Goal: Information Seeking & Learning: Learn about a topic

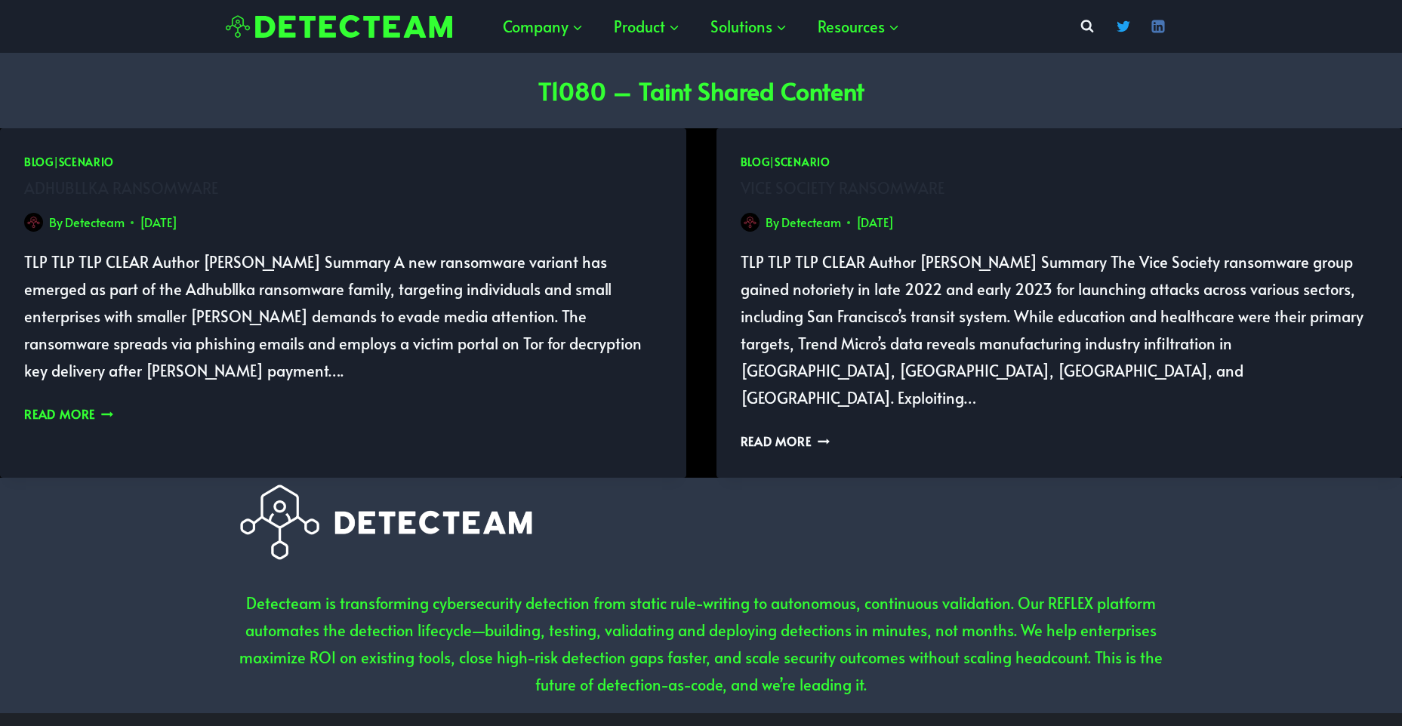
click at [62, 405] on link "Read More Adhubllka ransomware Continue" at bounding box center [68, 413] width 89 height 17
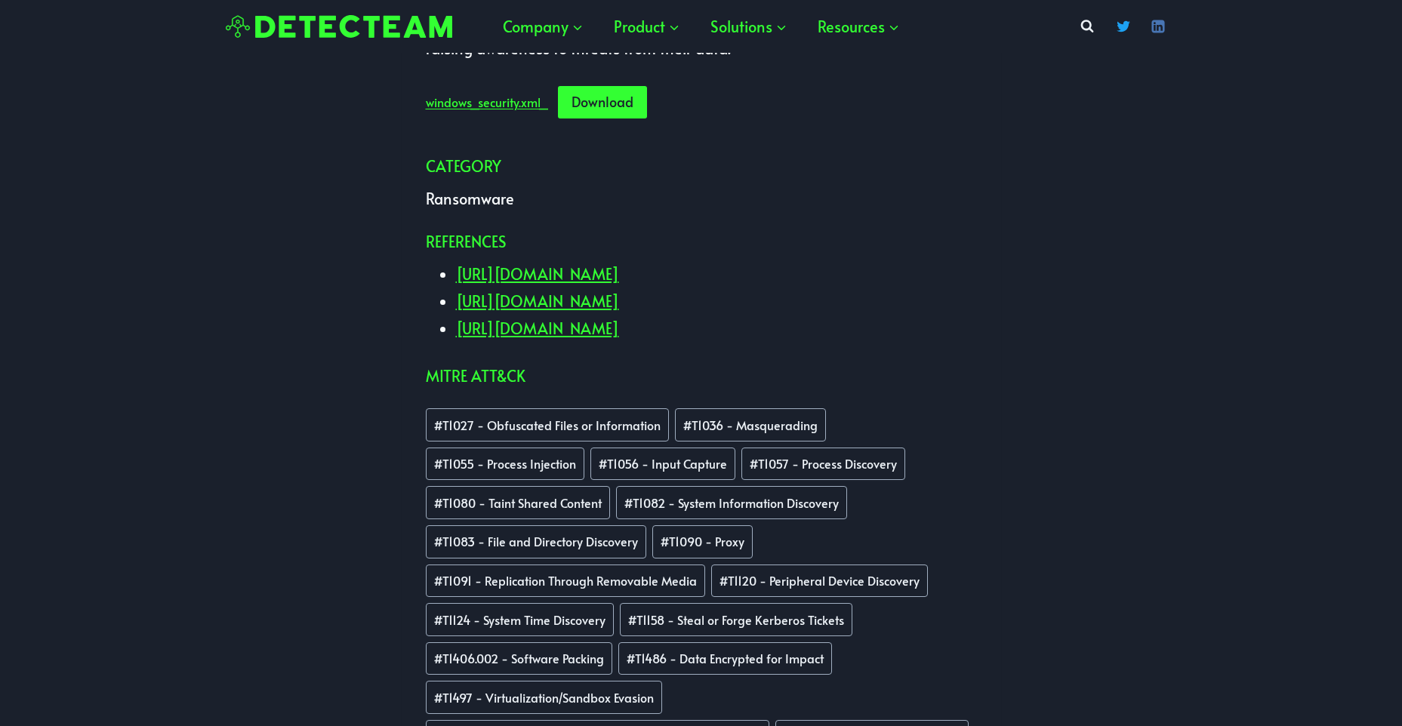
scroll to position [1049, 0]
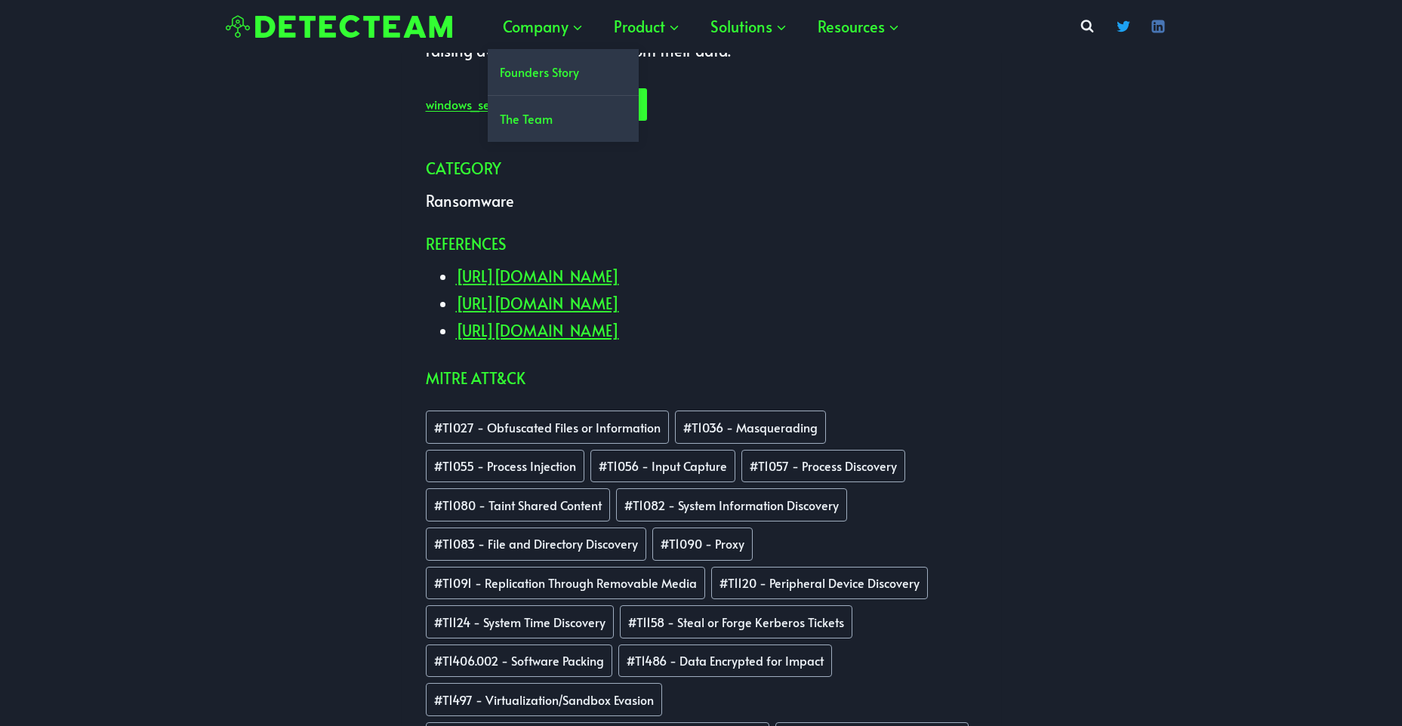
click at [563, 126] on link "The Team" at bounding box center [563, 119] width 151 height 46
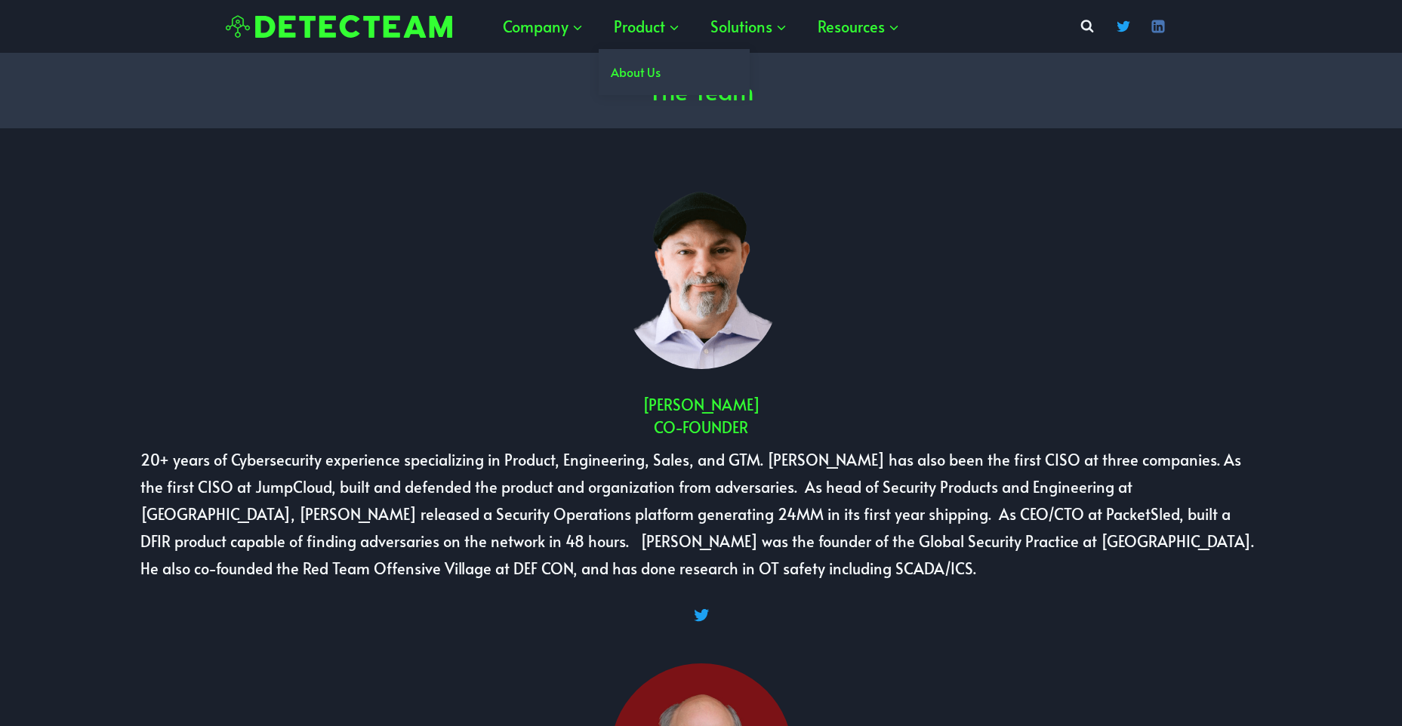
click at [670, 73] on link "About Us" at bounding box center [674, 72] width 151 height 46
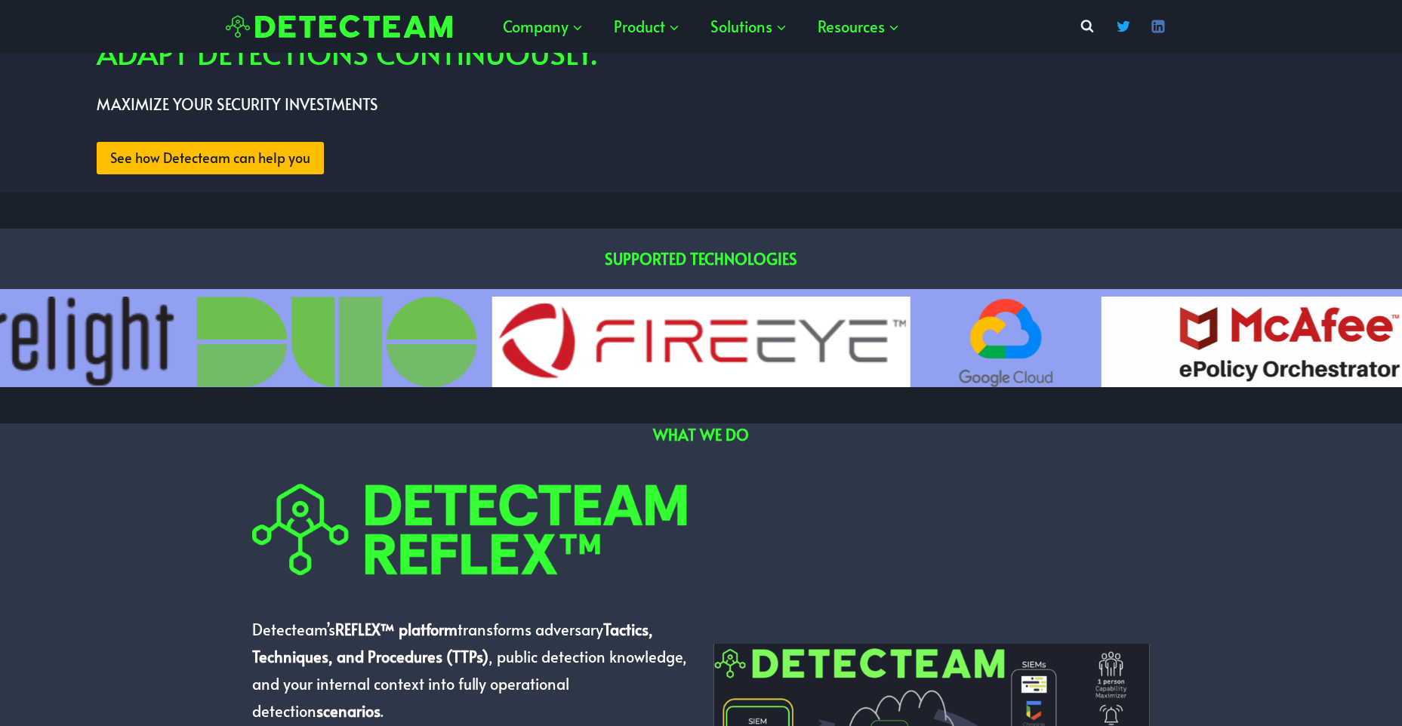
scroll to position [538, 0]
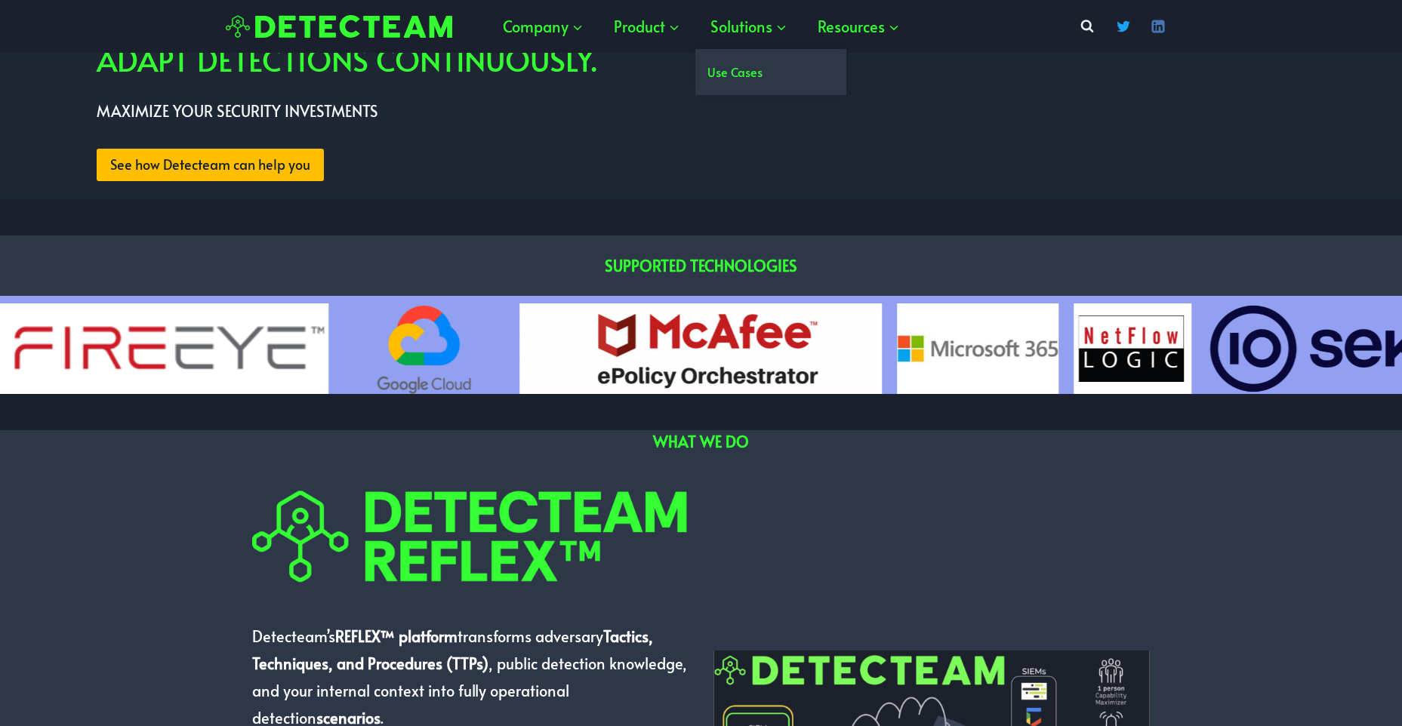
click at [752, 78] on link "Use Cases" at bounding box center [770, 72] width 151 height 46
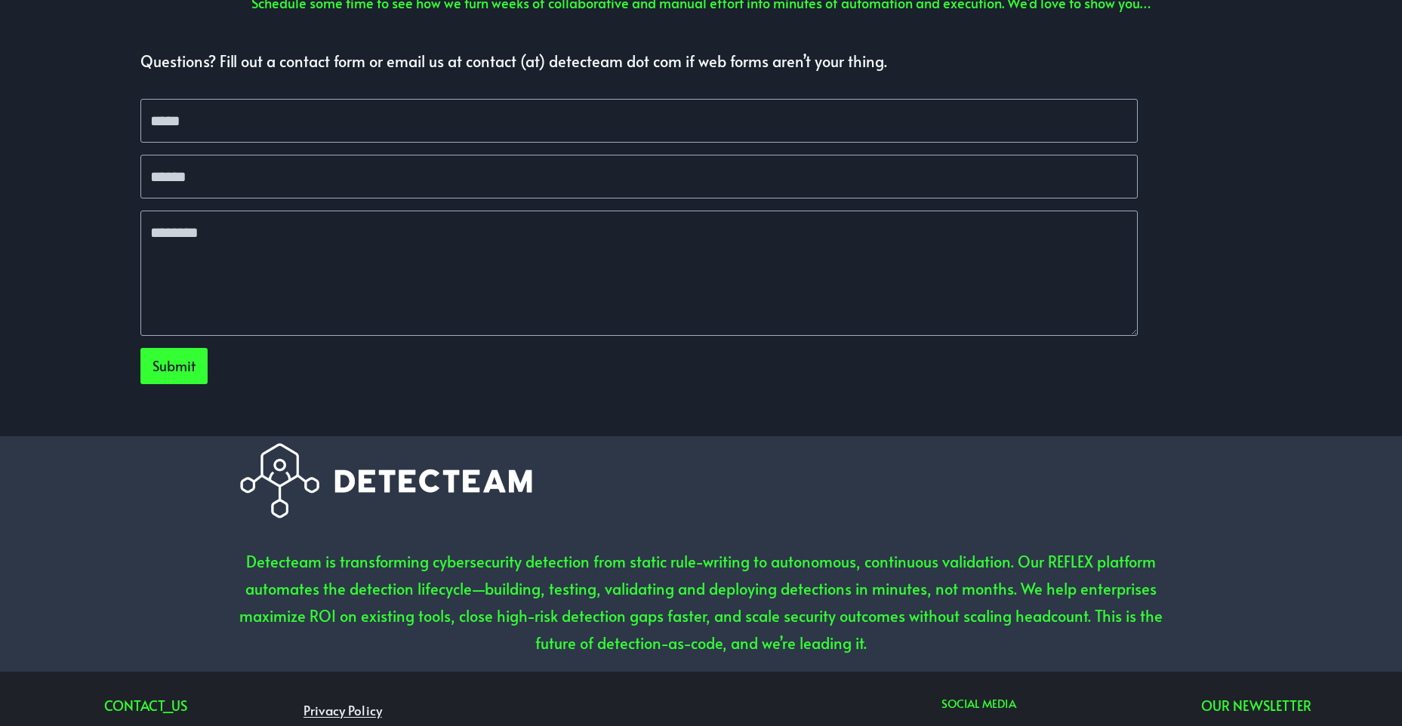
scroll to position [4573, 0]
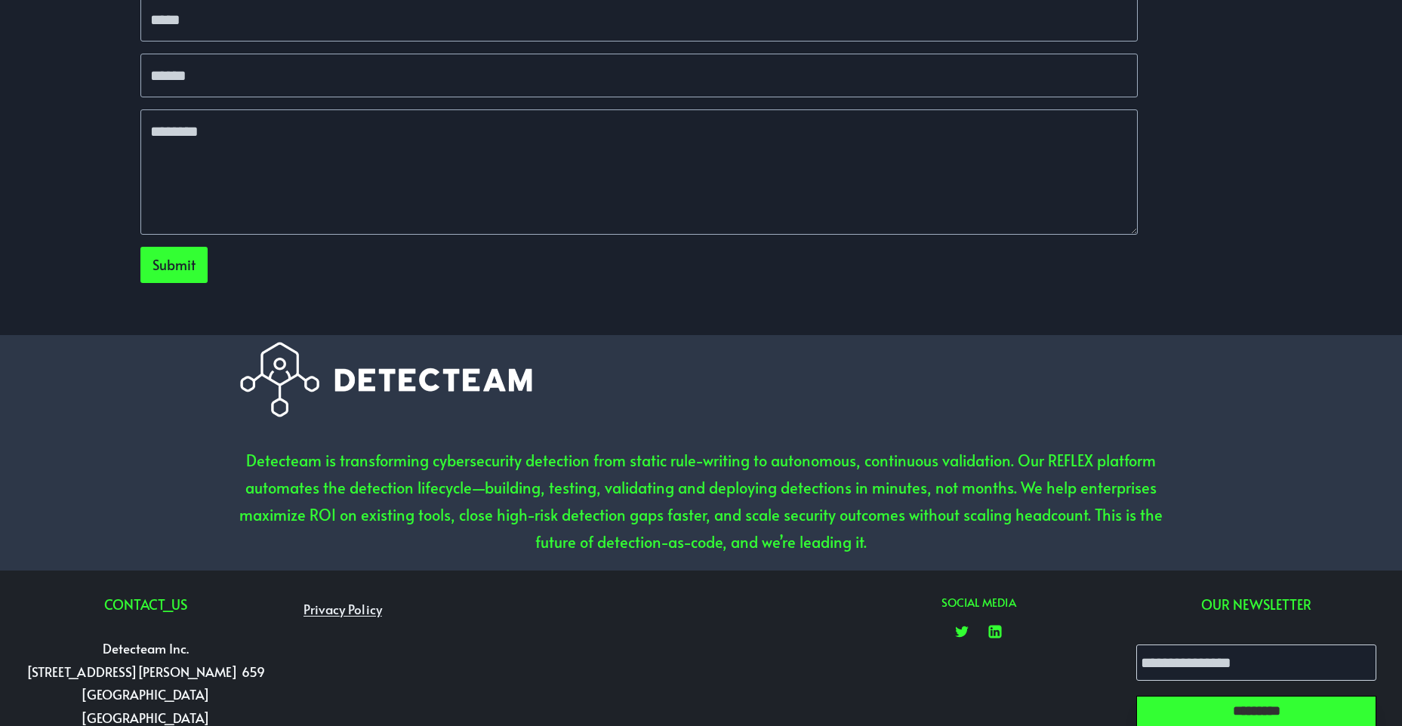
click at [1210, 696] on input "*********" at bounding box center [1256, 711] width 240 height 31
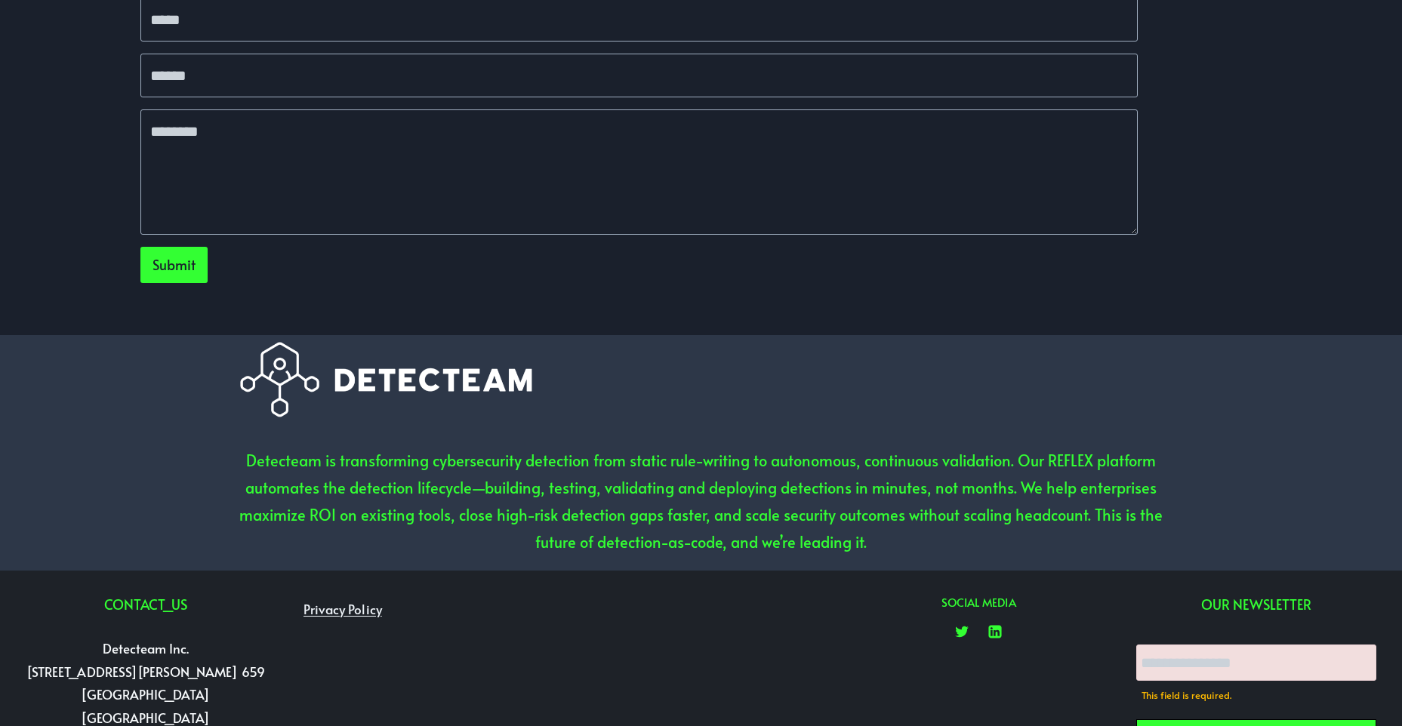
click at [1234, 421] on div "Detecteam is transforming cybersecurity detection from static rule-writing to a…" at bounding box center [701, 453] width 1402 height 236
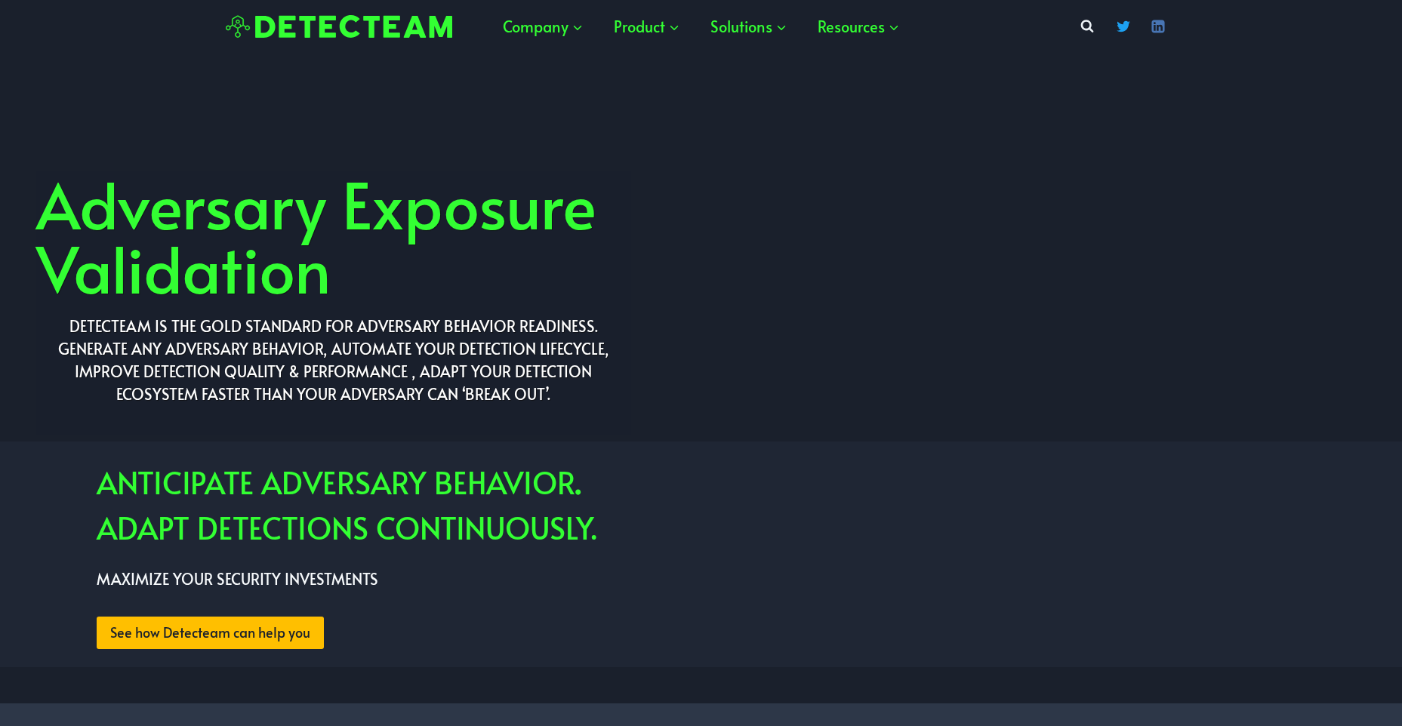
scroll to position [43, 0]
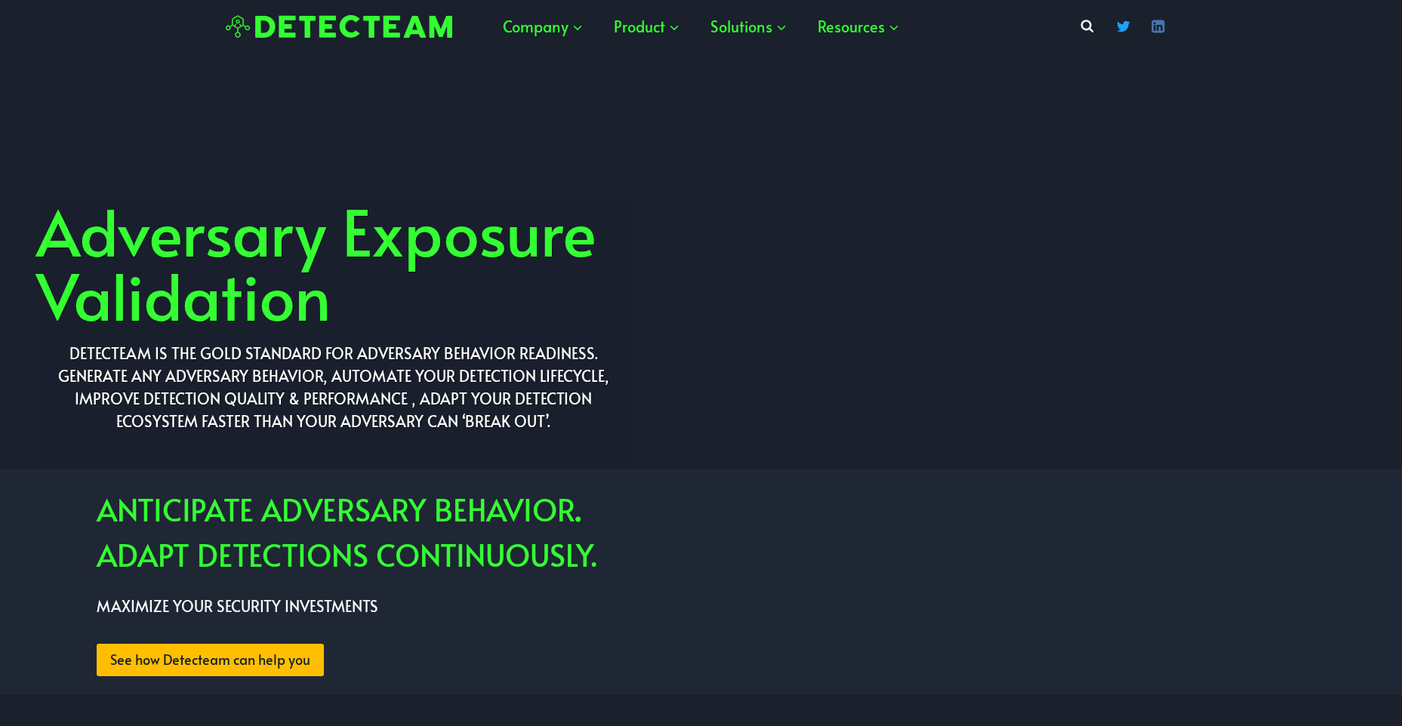
click at [198, 664] on span "See how Detecteam can help you" at bounding box center [210, 660] width 200 height 22
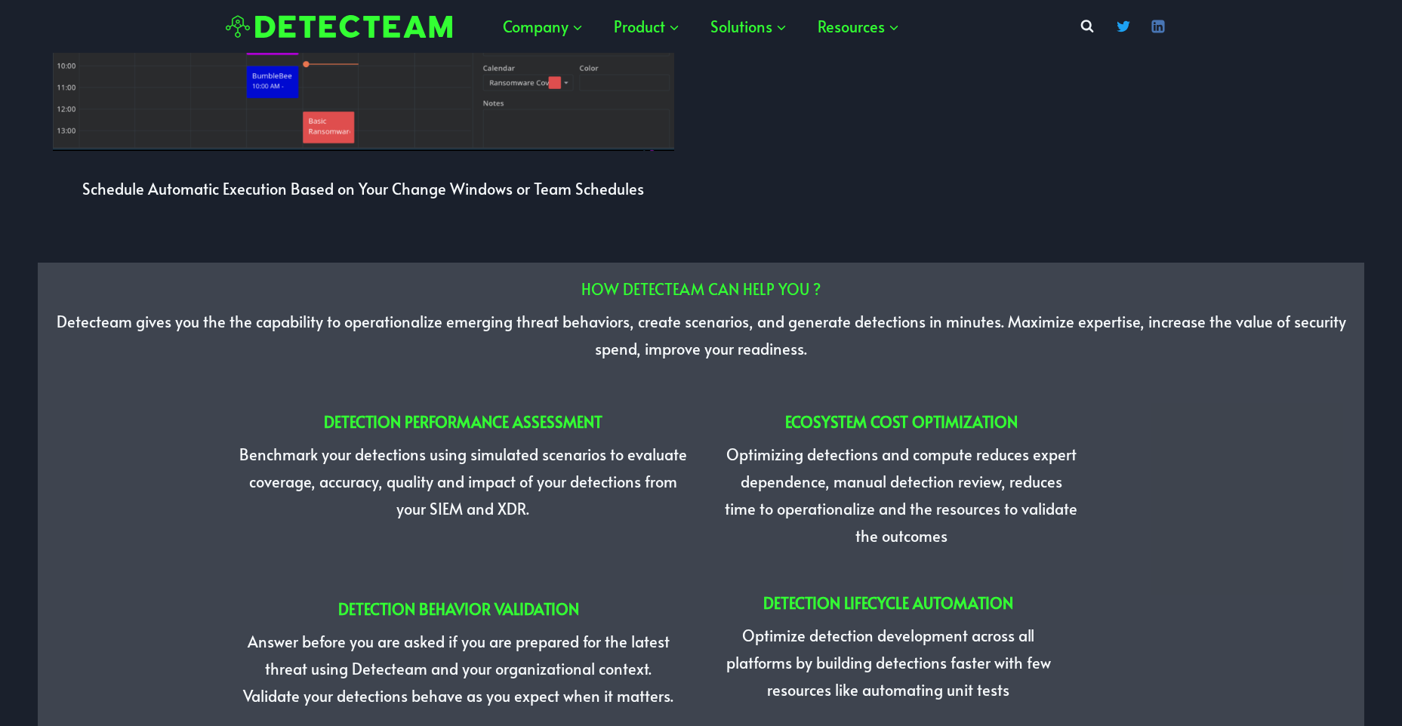
scroll to position [3598, 0]
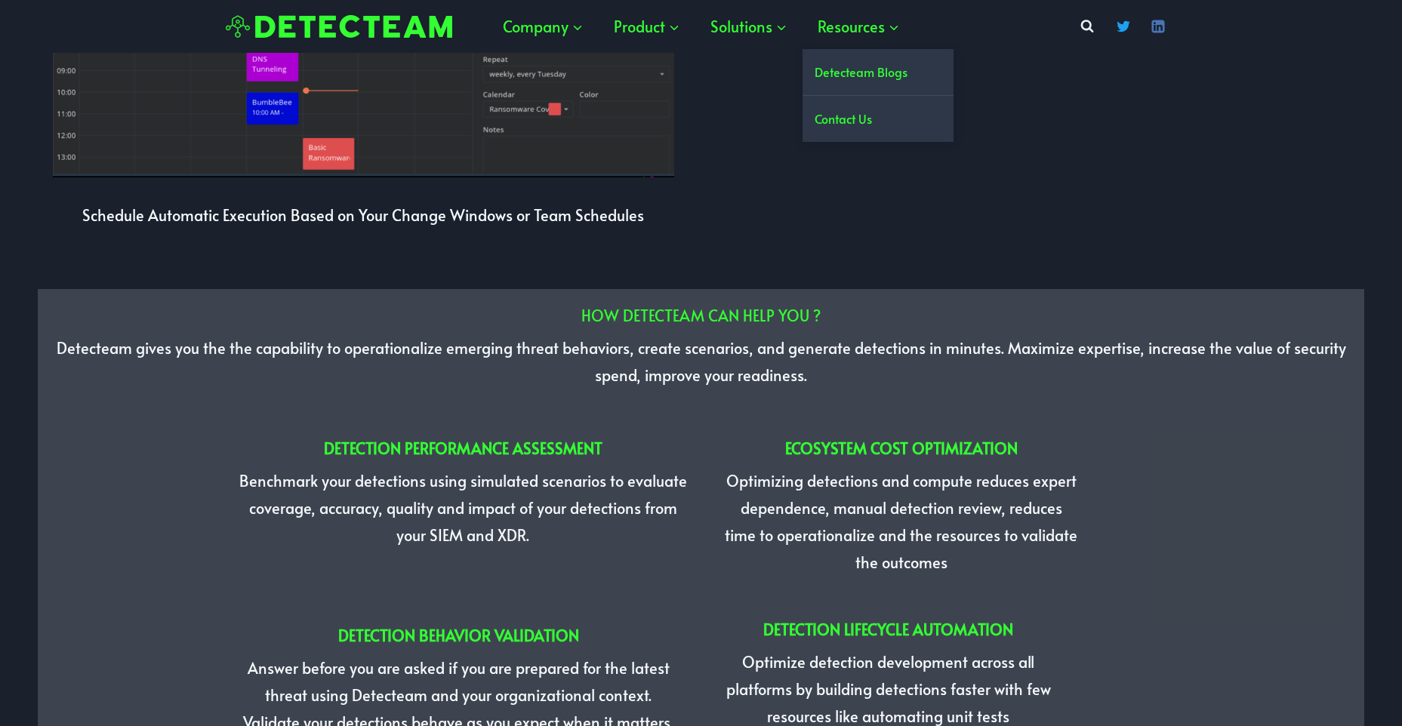
click at [879, 82] on link "Detecteam Blogs" at bounding box center [878, 72] width 151 height 46
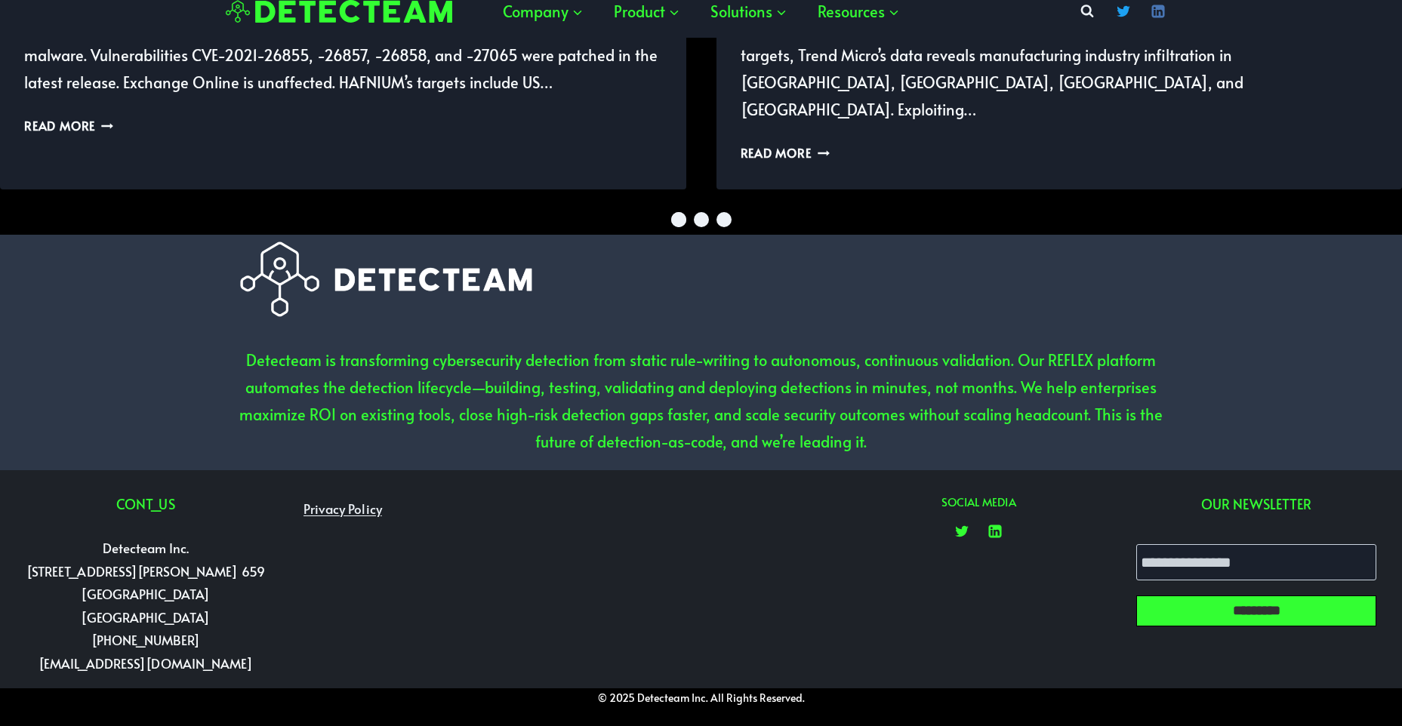
scroll to position [3499, 0]
